Goal: Find specific page/section: Find specific page/section

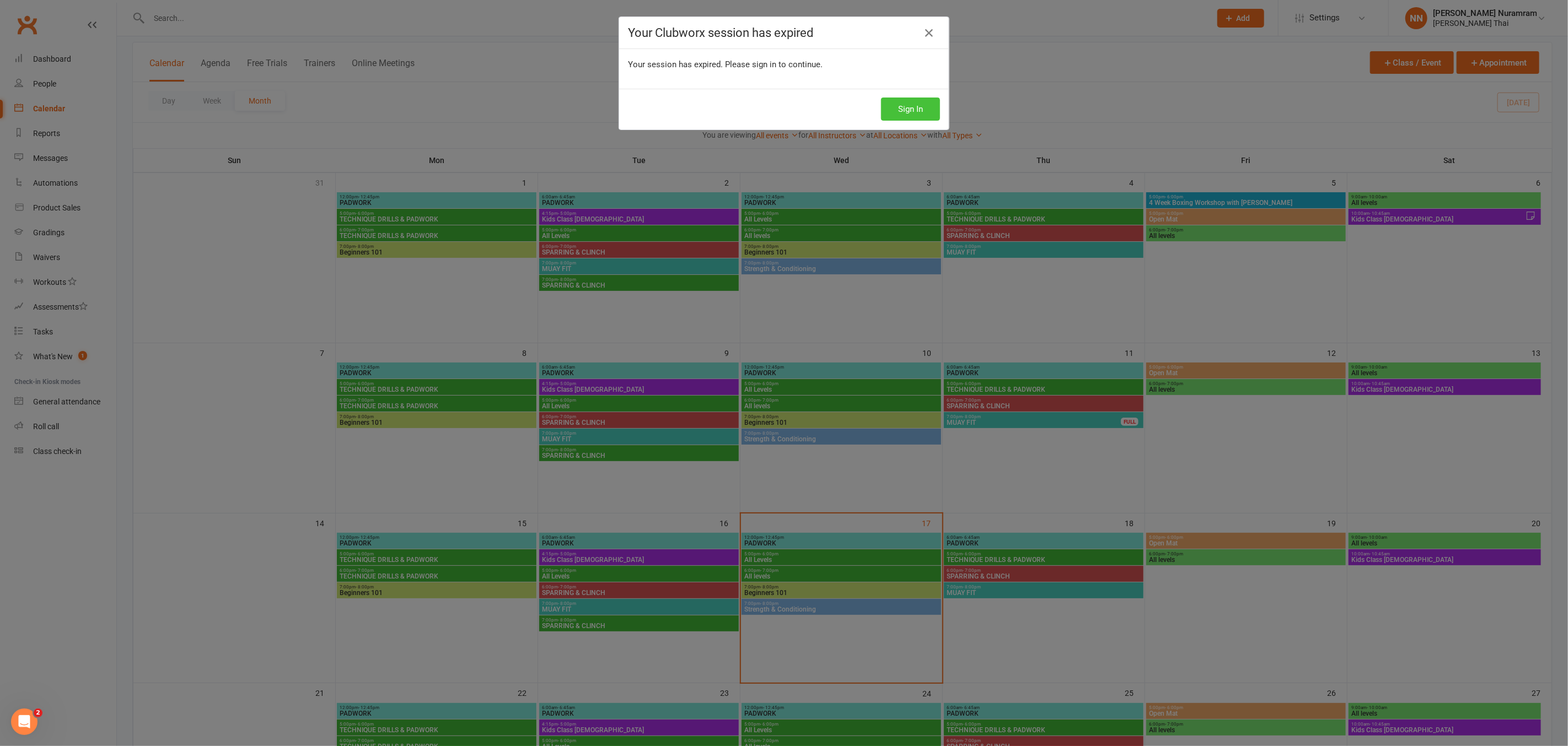
click at [890, 105] on button "Sign In" at bounding box center [910, 109] width 59 height 23
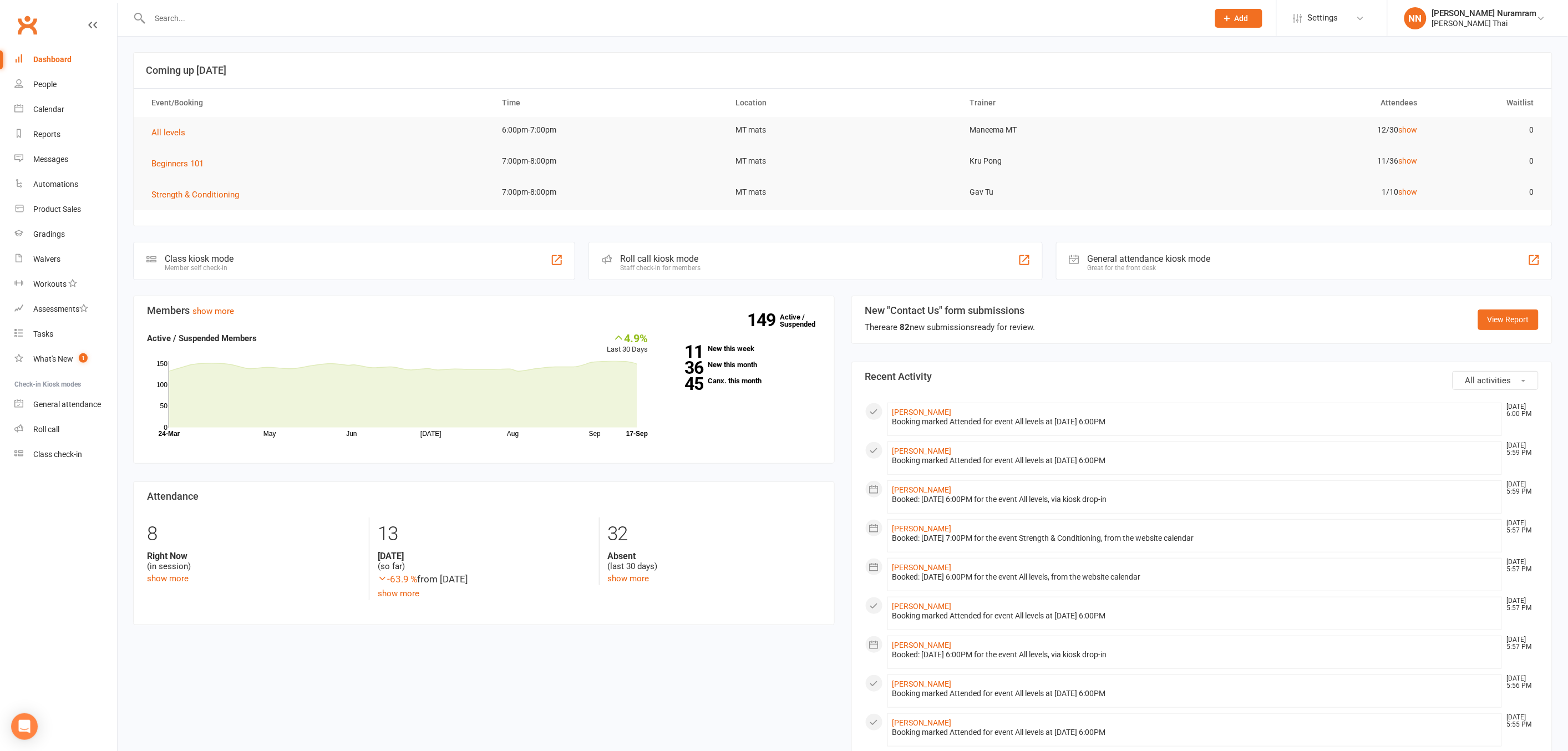
click at [163, 15] on input "text" at bounding box center [673, 18] width 1054 height 15
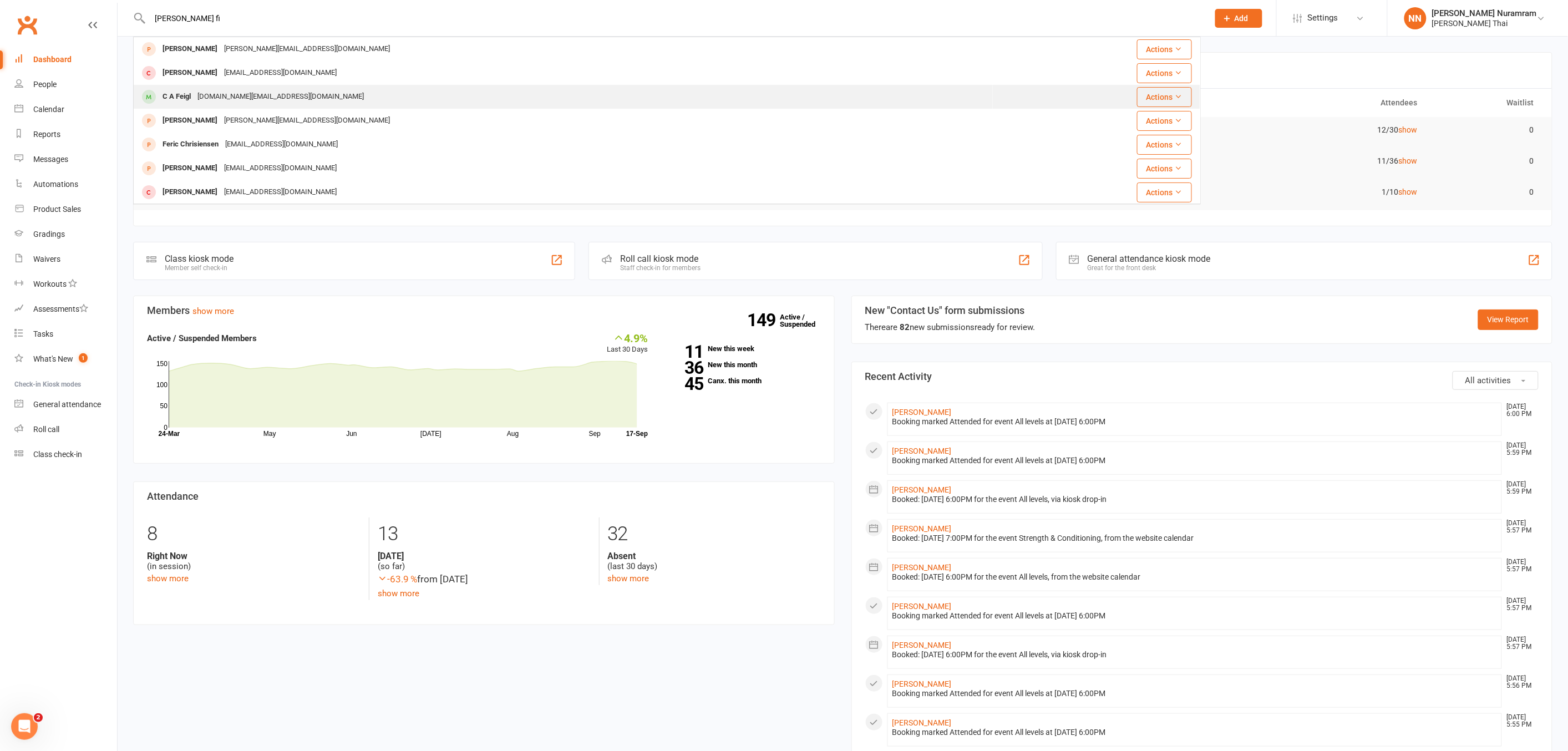
type input "[PERSON_NAME] fi"
click at [215, 96] on div "[DOMAIN_NAME][EMAIL_ADDRESS][DOMAIN_NAME]" at bounding box center [280, 97] width 173 height 16
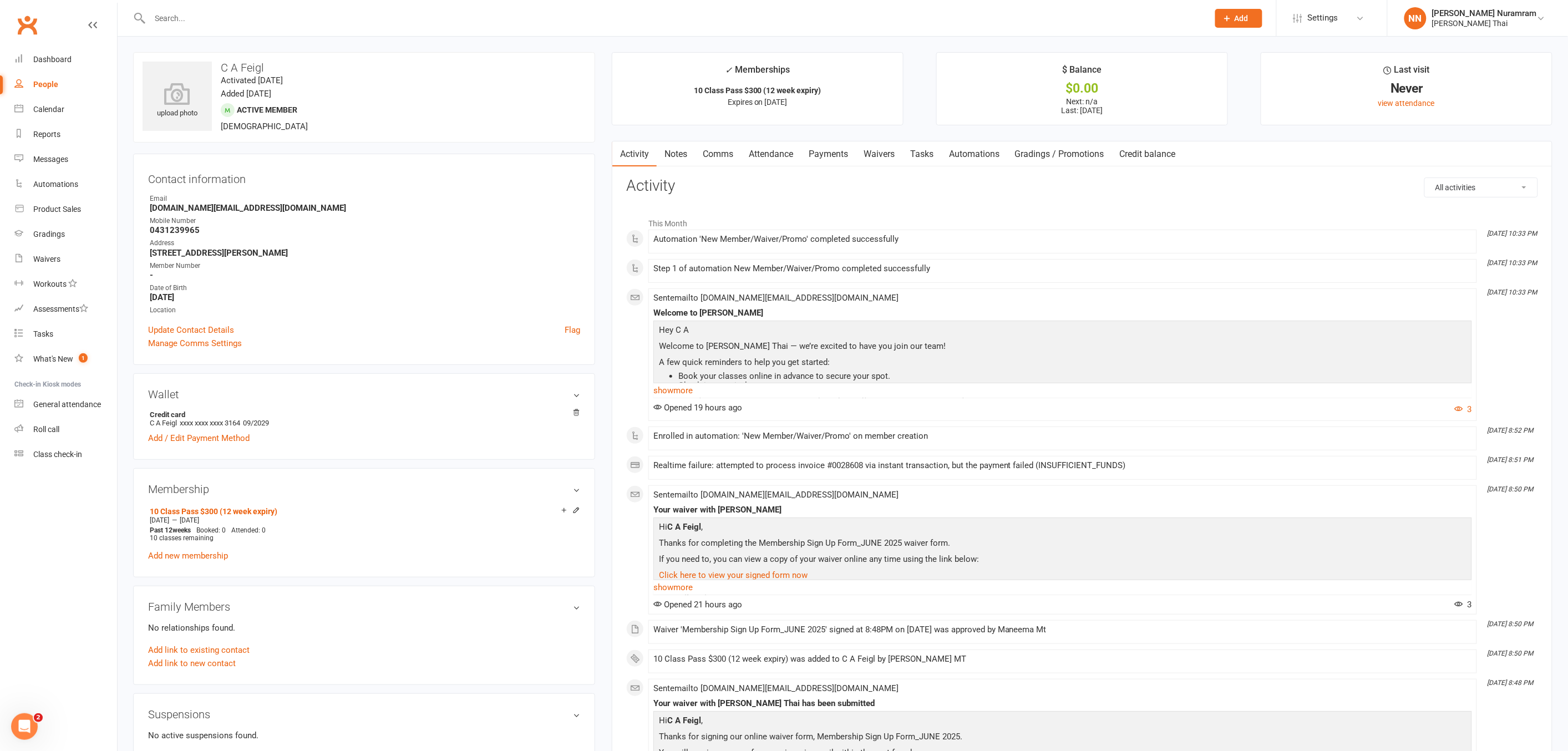
click at [817, 156] on link "Payments" at bounding box center [828, 154] width 55 height 26
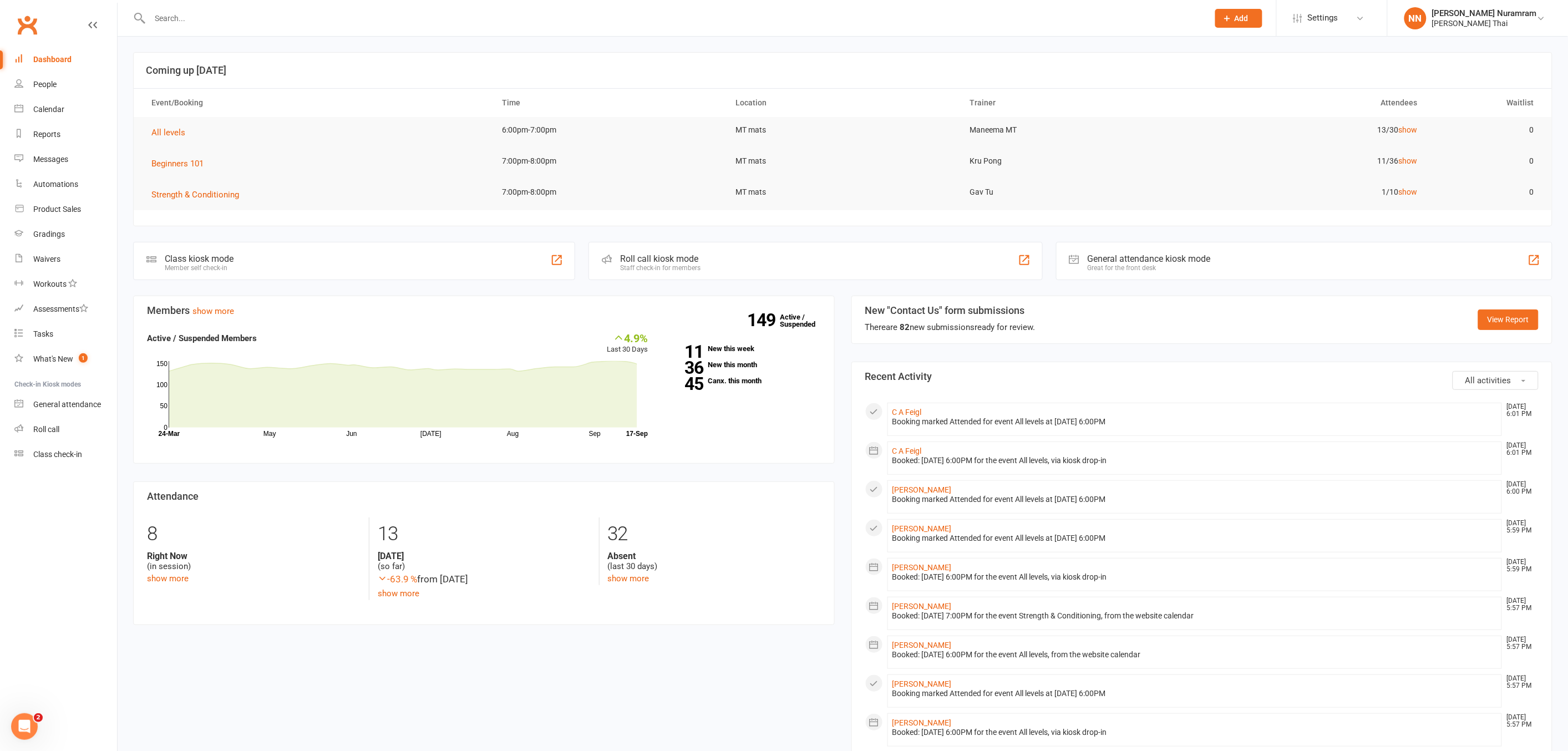
click at [178, 20] on input "text" at bounding box center [673, 18] width 1054 height 15
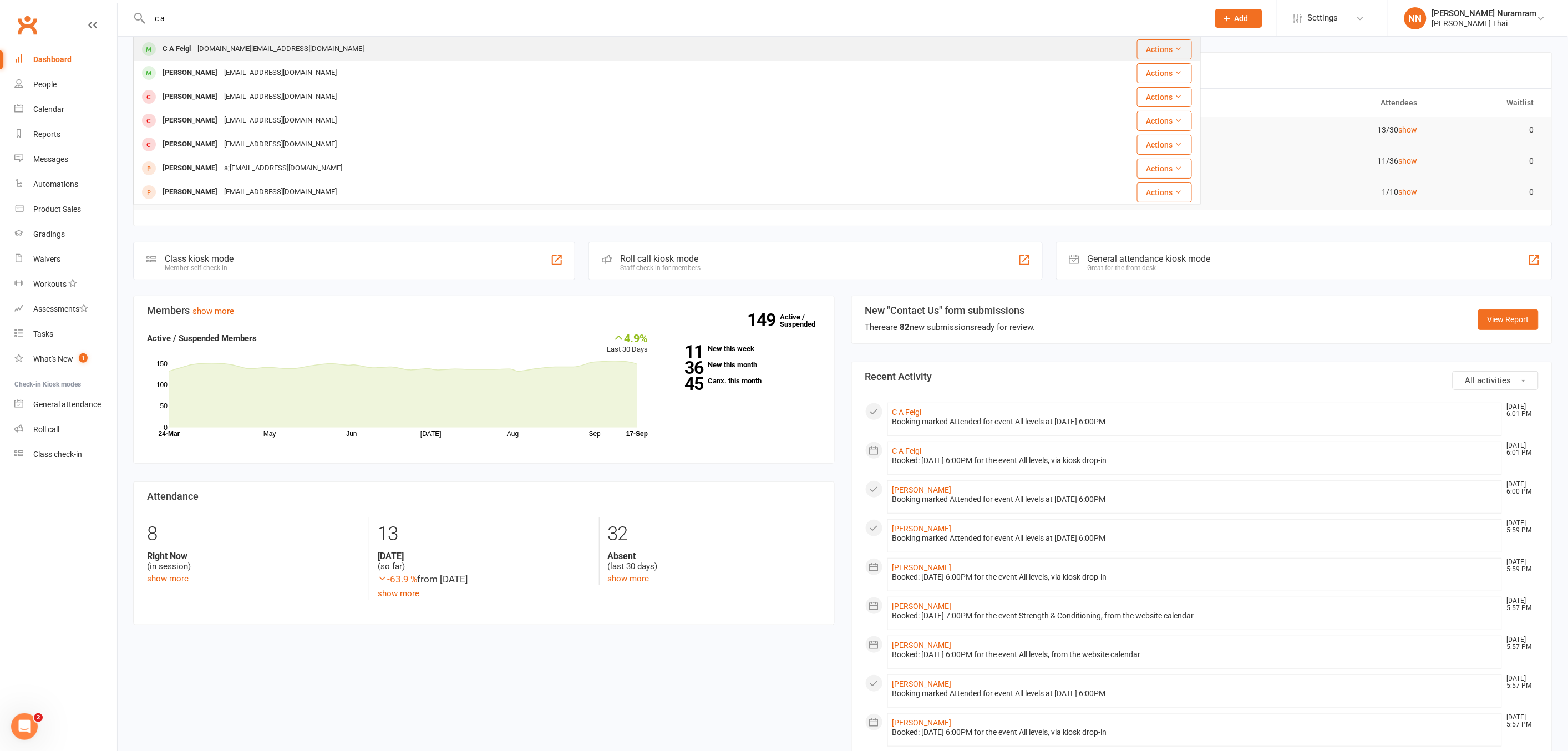
type input "c a"
click at [209, 48] on div "[DOMAIN_NAME][EMAIL_ADDRESS][DOMAIN_NAME]" at bounding box center [280, 49] width 173 height 16
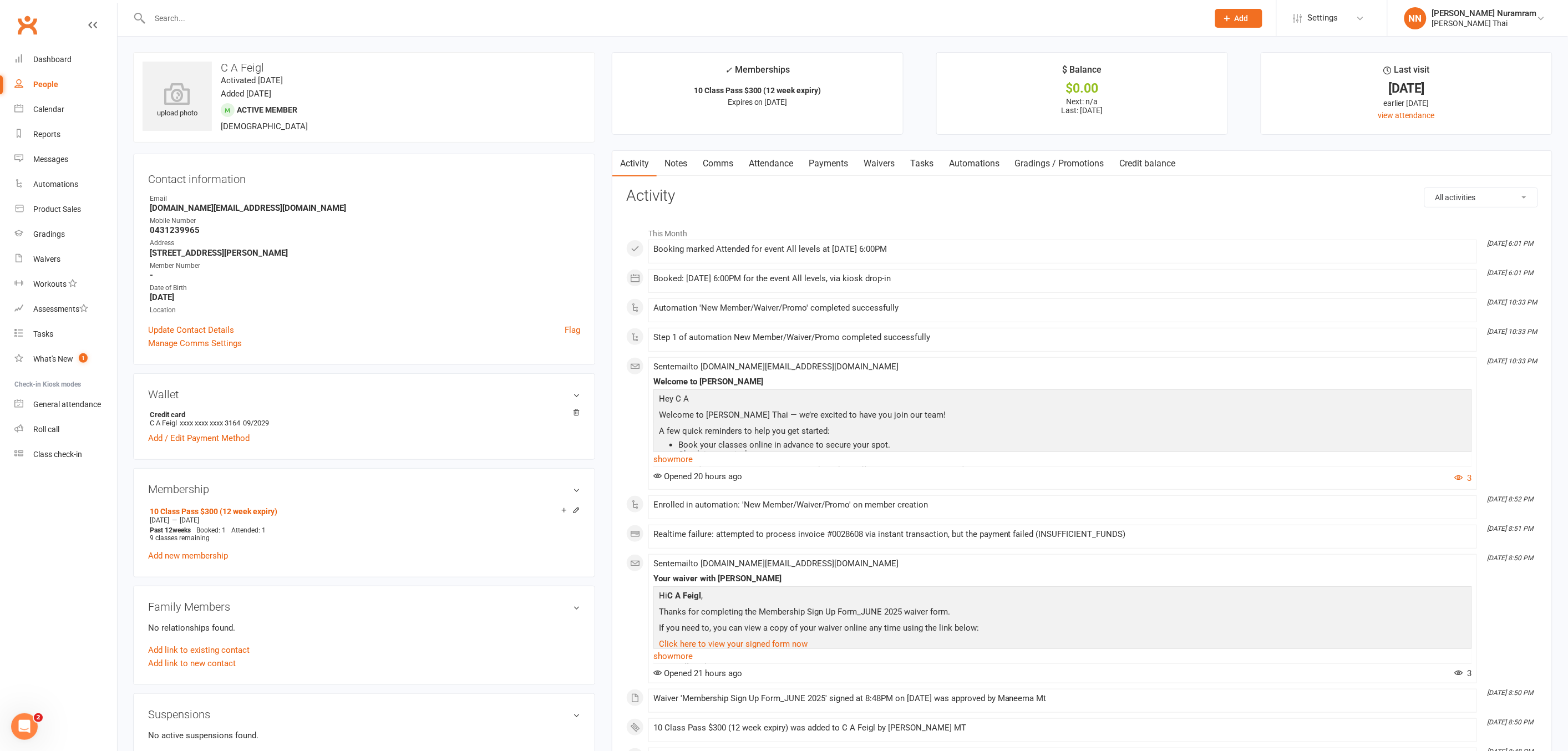
click at [835, 164] on link "Payments" at bounding box center [828, 164] width 55 height 26
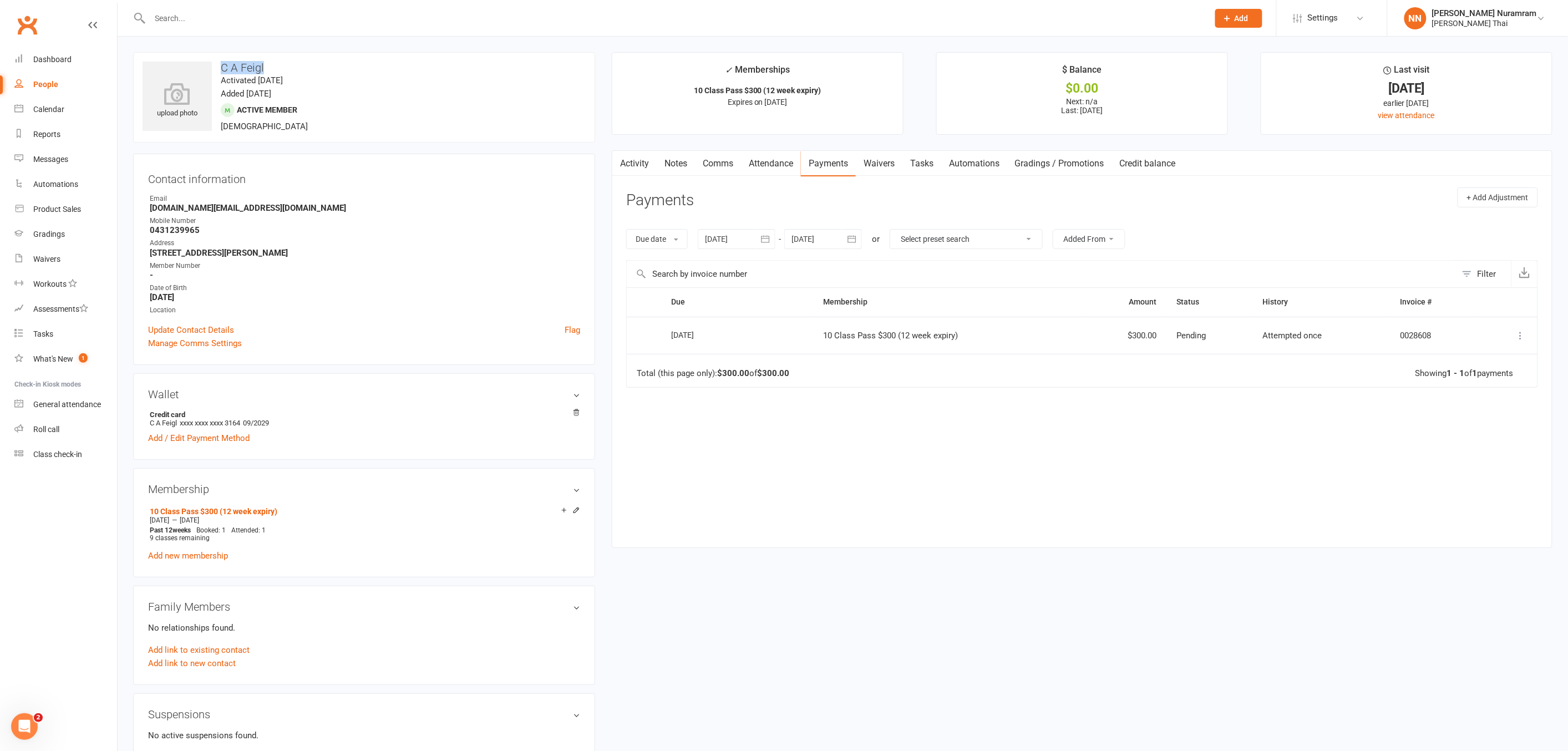
drag, startPoint x: 222, startPoint y: 67, endPoint x: 263, endPoint y: 67, distance: 41.0
click at [263, 67] on h3 "C A Feigl" at bounding box center [364, 68] width 443 height 12
copy h3 "C A Feigl"
click at [1522, 331] on icon at bounding box center [1521, 336] width 11 height 11
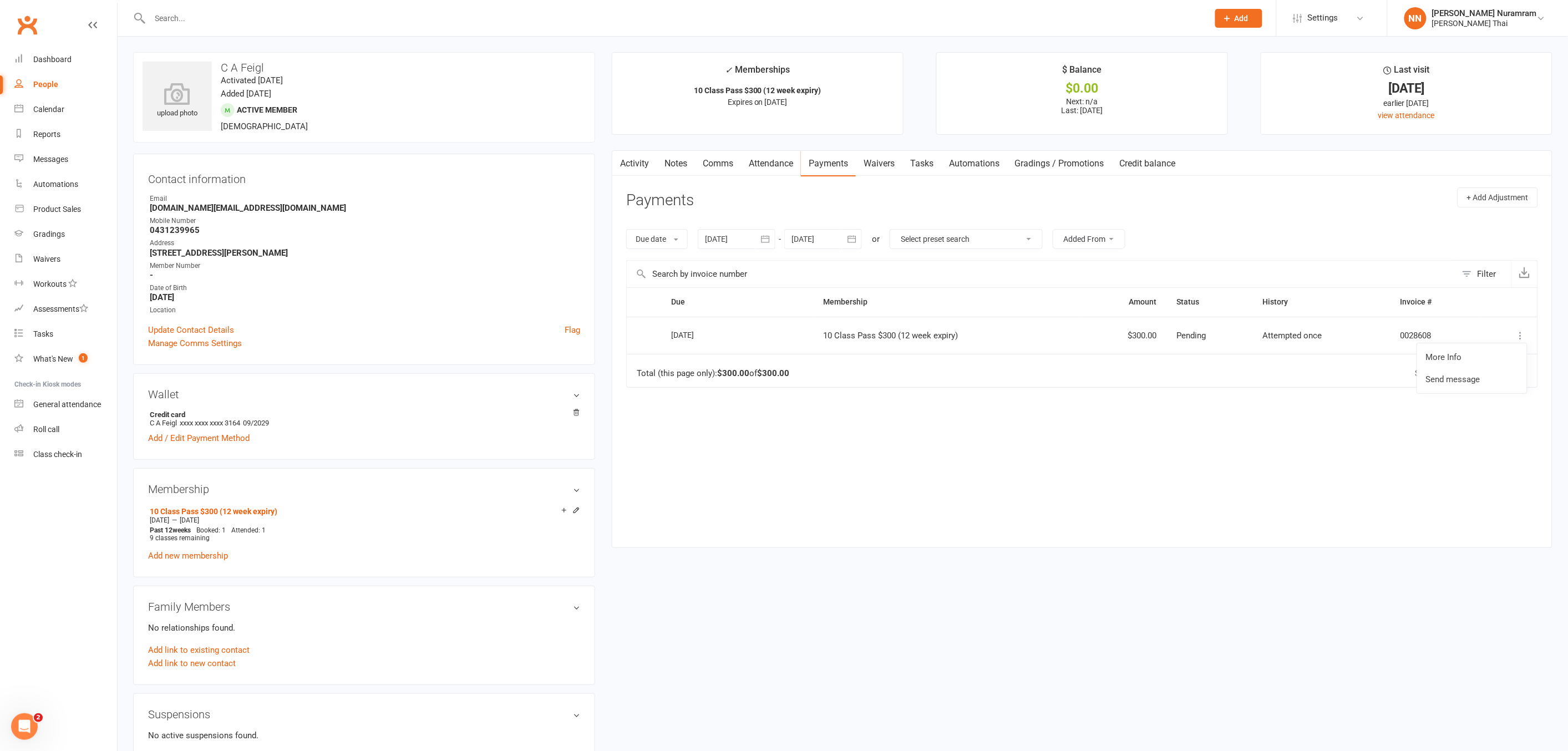
click at [1188, 445] on div "Due Contact Membership Amount Status History Invoice # Select this 16 Sep 2025 …" at bounding box center [1082, 409] width 912 height 243
